Goal: Task Accomplishment & Management: Manage account settings

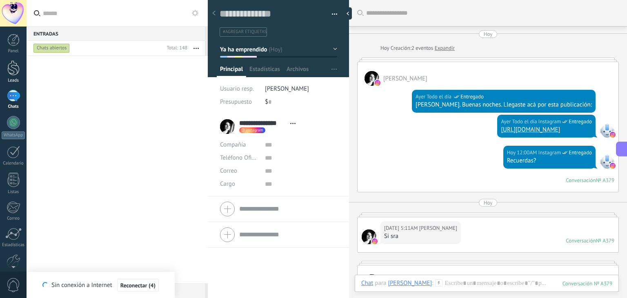
scroll to position [8, 0]
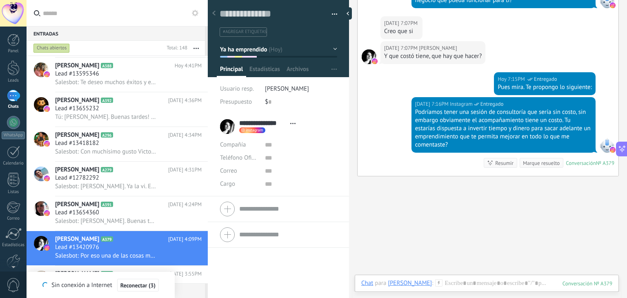
click at [16, 96] on div at bounding box center [13, 96] width 13 height 12
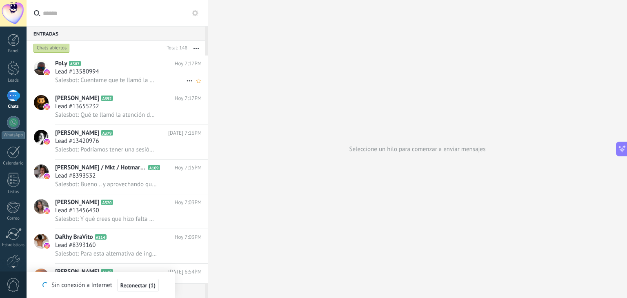
click at [109, 75] on div "Lead #13580994" at bounding box center [128, 72] width 147 height 8
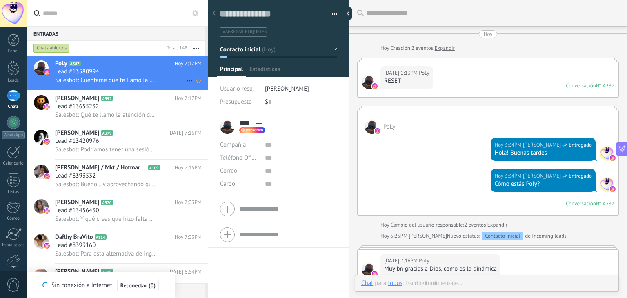
scroll to position [12, 0]
click at [335, 48] on div at bounding box center [279, 36] width 142 height 82
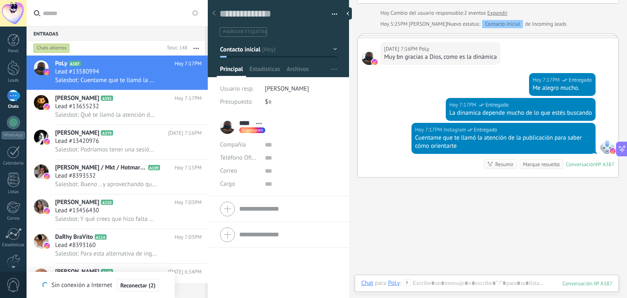
click at [333, 48] on button "Contacto inicial" at bounding box center [278, 49] width 117 height 15
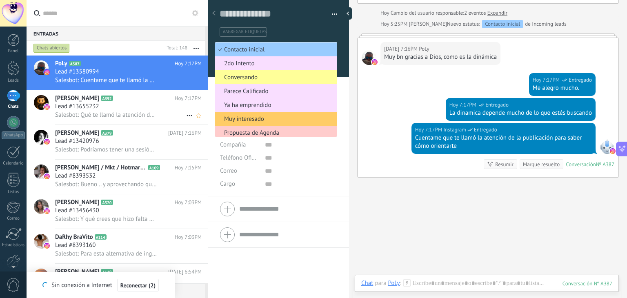
click at [91, 104] on span "Lead #13655232" at bounding box center [77, 106] width 44 height 8
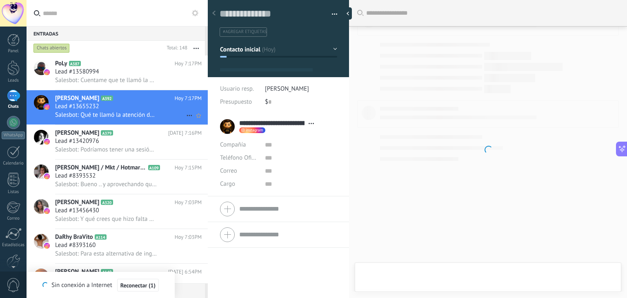
scroll to position [12, 0]
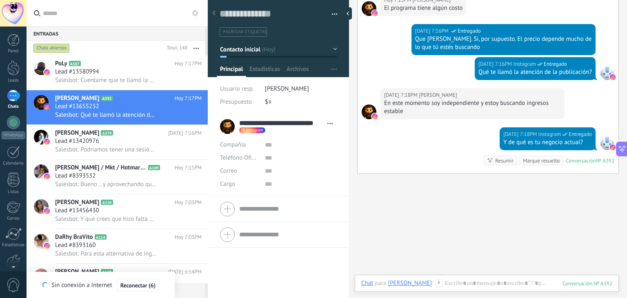
click at [331, 49] on button "Contacto inicial" at bounding box center [278, 49] width 117 height 15
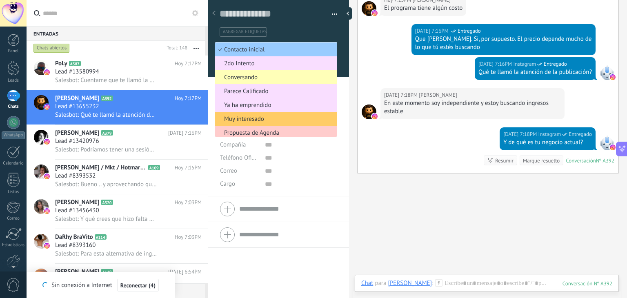
click at [253, 76] on span "Conversando" at bounding box center [274, 77] width 119 height 8
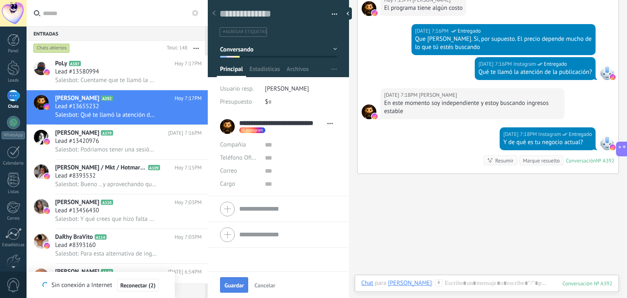
click at [233, 286] on span "Guardar" at bounding box center [233, 285] width 19 height 6
click at [127, 137] on h2 "[PERSON_NAME] A379" at bounding box center [111, 133] width 113 height 8
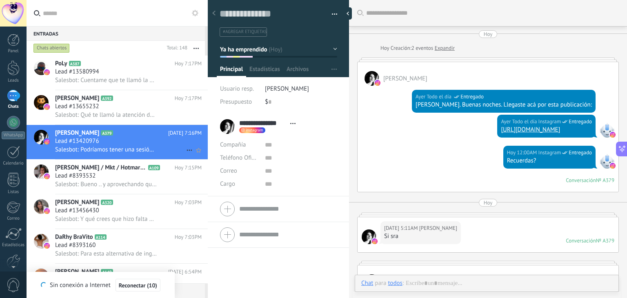
scroll to position [1143, 0]
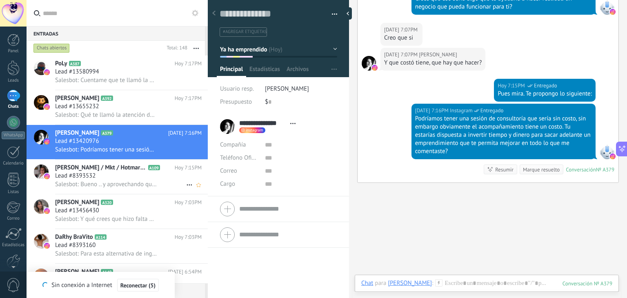
click at [113, 182] on div "Salesbot: Bueno .. y aprovechando que estás en casa te pregunto: En cuanto a la…" at bounding box center [128, 184] width 147 height 9
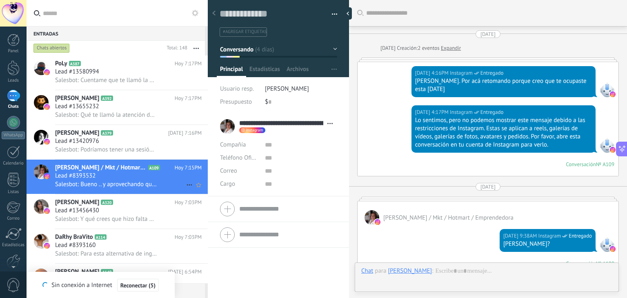
scroll to position [933, 0]
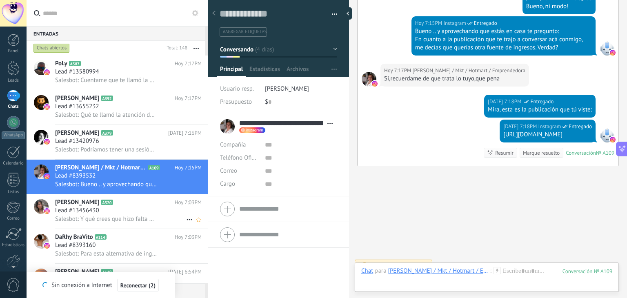
click at [110, 214] on div "Lead #13456430" at bounding box center [128, 211] width 147 height 8
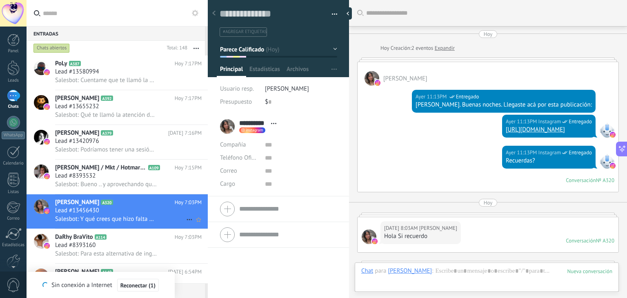
scroll to position [900, 0]
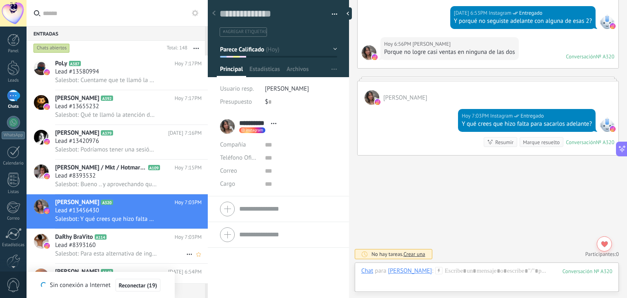
click at [111, 249] on div "Lead #8393160" at bounding box center [128, 245] width 147 height 8
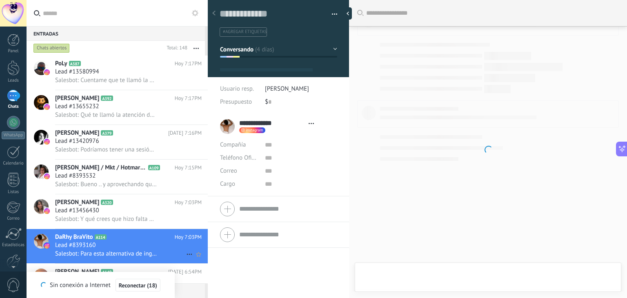
type textarea "**********"
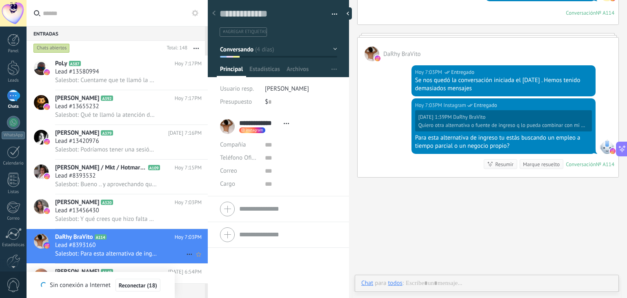
scroll to position [12, 0]
click at [11, 106] on div "Chats" at bounding box center [14, 106] width 24 height 5
